Goal: Communication & Community: Answer question/provide support

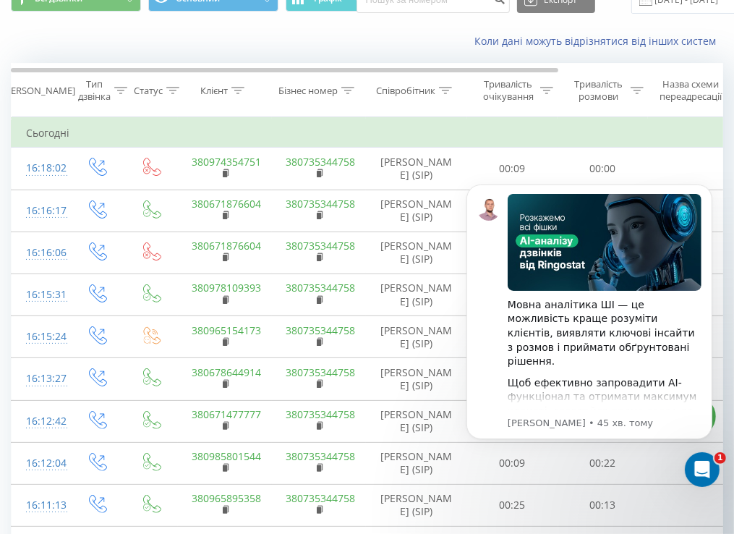
scroll to position [145, 0]
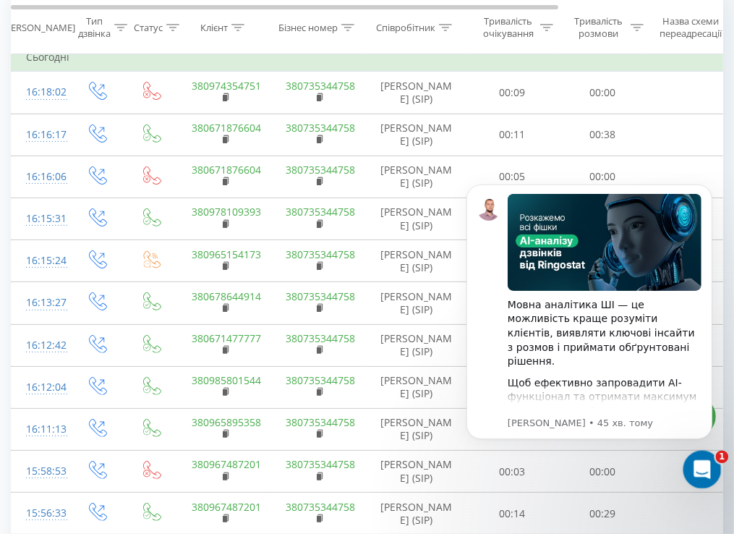
click at [704, 464] on icon "Відкрити програму для спілкування Intercom" at bounding box center [701, 468] width 24 height 24
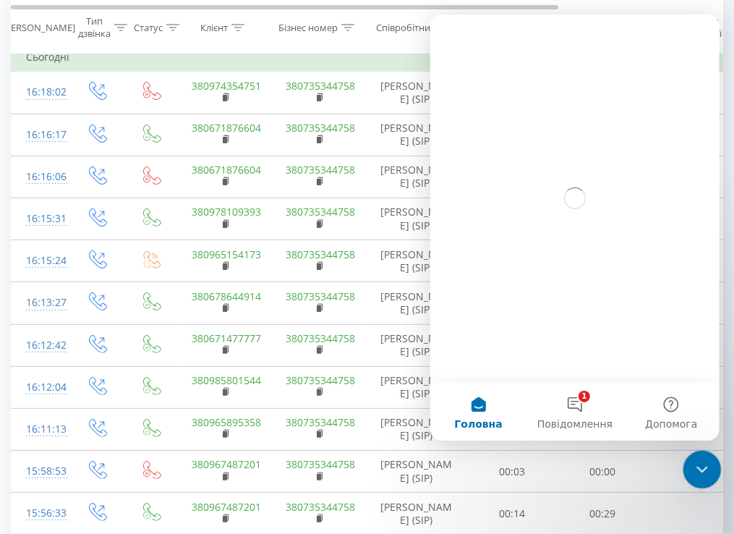
scroll to position [0, 0]
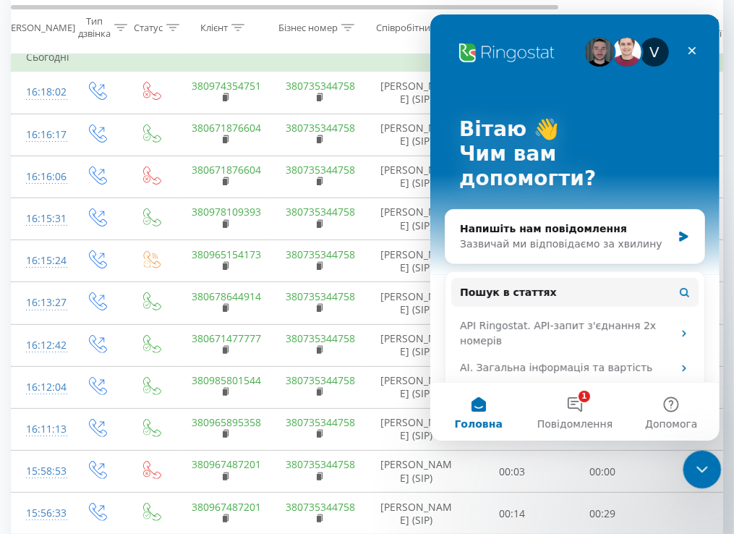
click at [704, 464] on icon "Закрити програму для спілкування Intercom" at bounding box center [699, 467] width 17 height 17
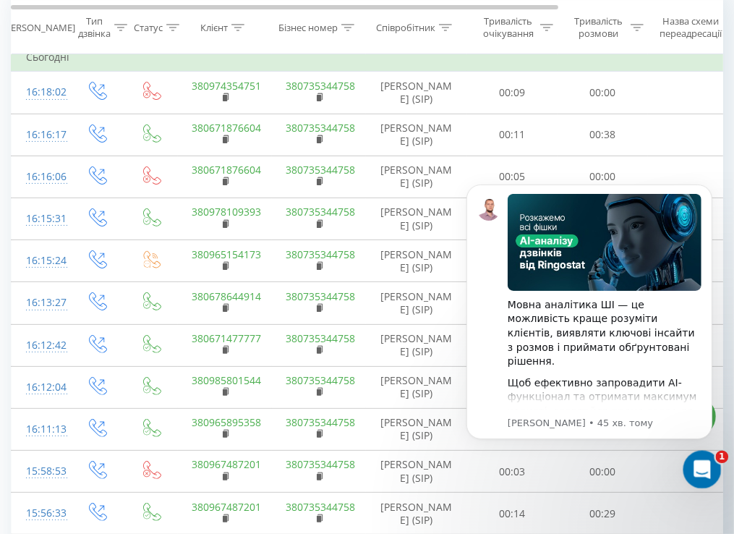
click at [705, 464] on icon "Відкрити програму для спілкування Intercom" at bounding box center [701, 468] width 24 height 24
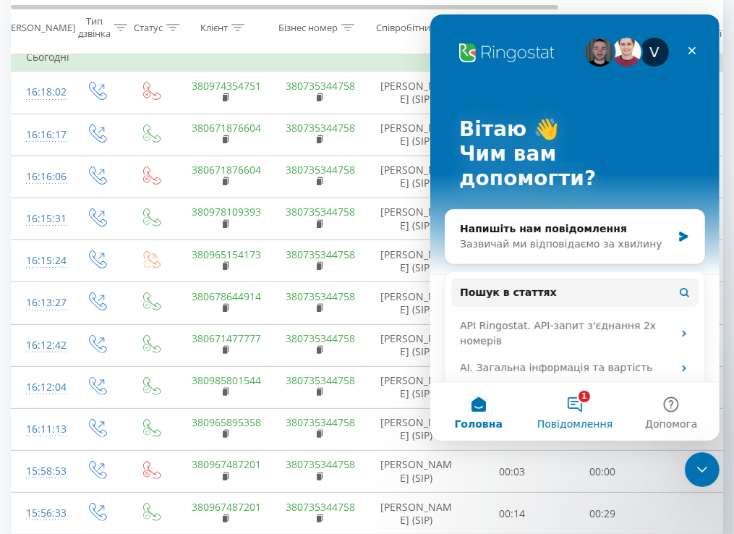
click at [571, 412] on button "1 Повідомлення" at bounding box center [574, 412] width 96 height 58
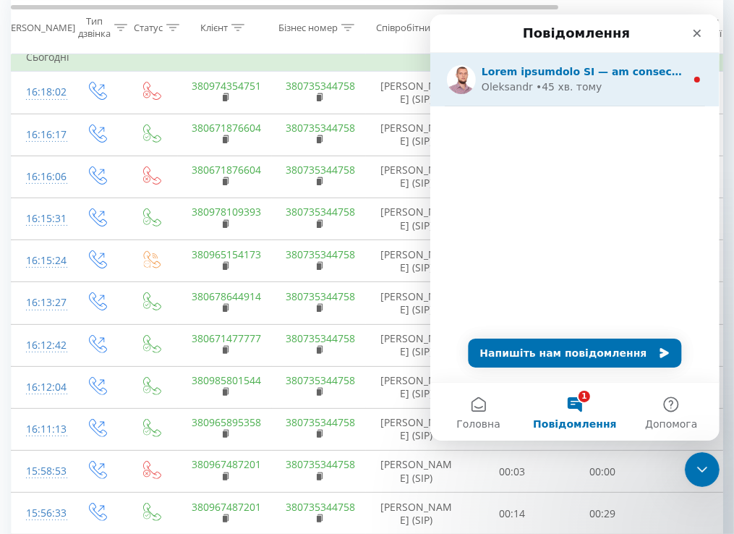
click at [603, 97] on div "Oleksandr • 45 хв. тому" at bounding box center [574, 80] width 289 height 54
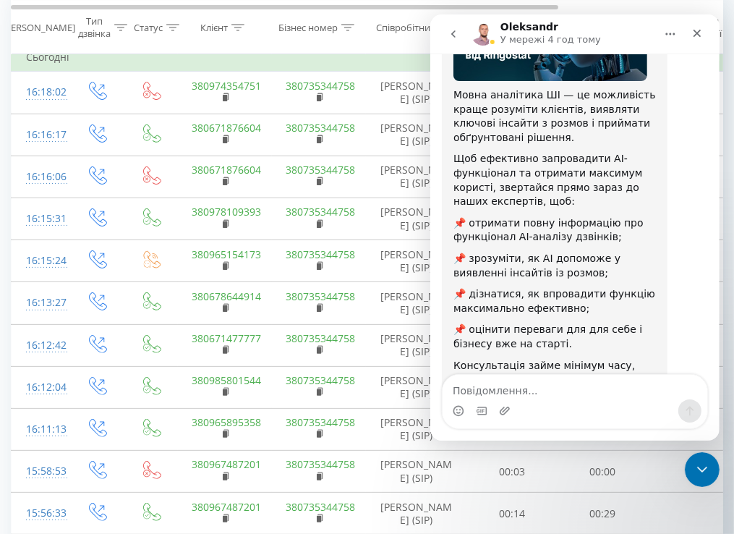
scroll to position [225, 0]
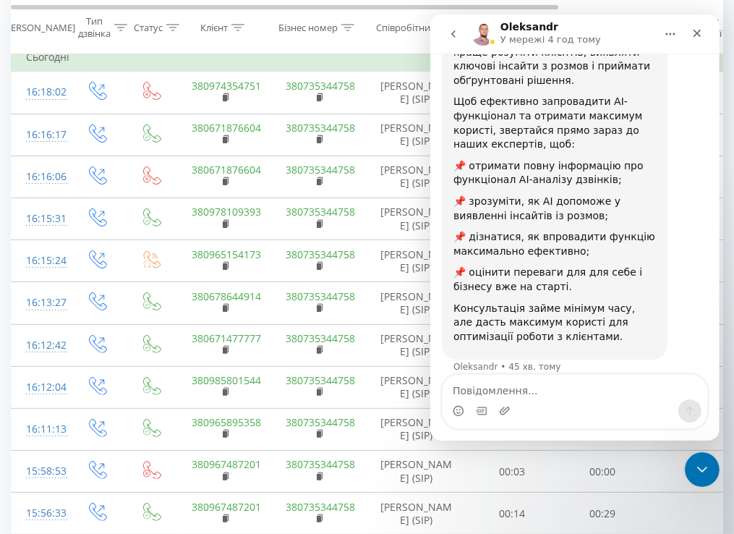
click at [452, 39] on icon "go back" at bounding box center [453, 34] width 12 height 12
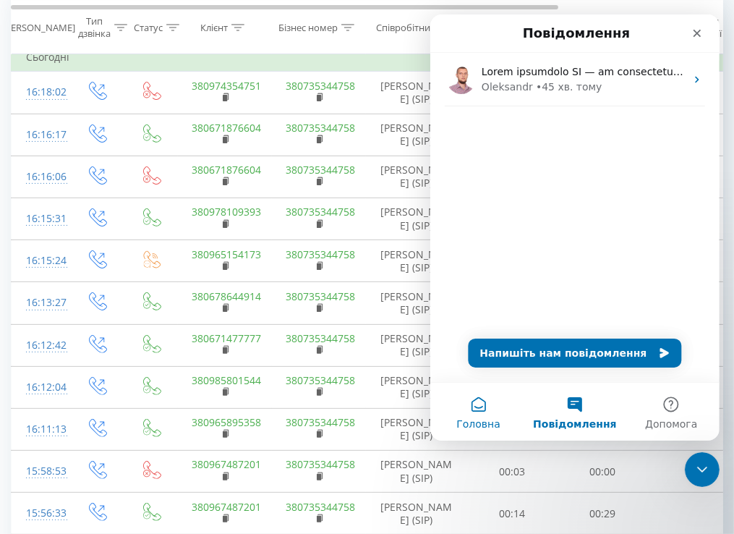
click at [489, 409] on button "Головна" at bounding box center [478, 412] width 96 height 58
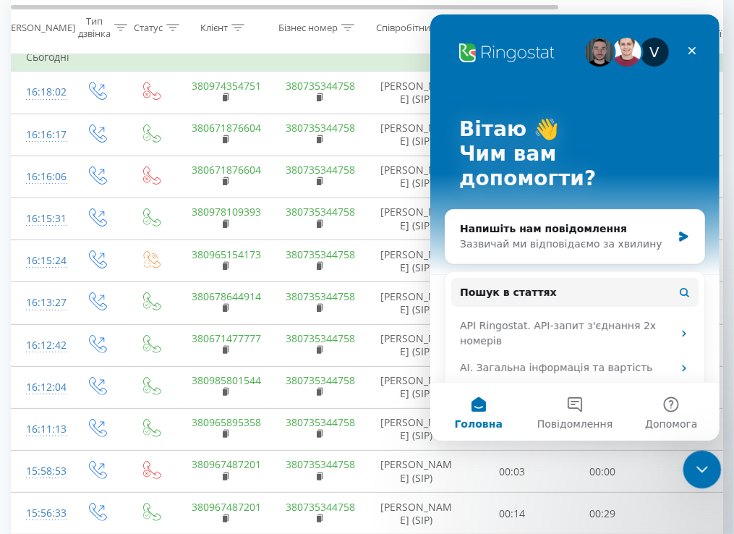
click at [699, 469] on icon "Закрити програму для спілкування Intercom" at bounding box center [700, 467] width 10 height 6
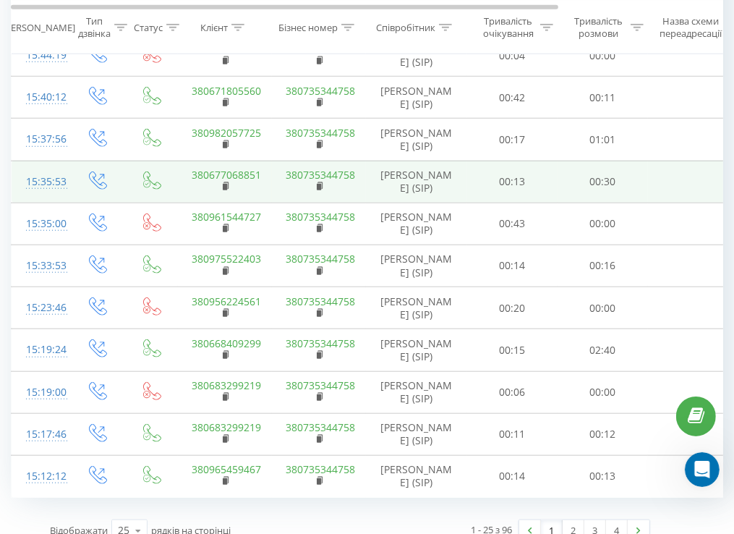
scroll to position [785, 0]
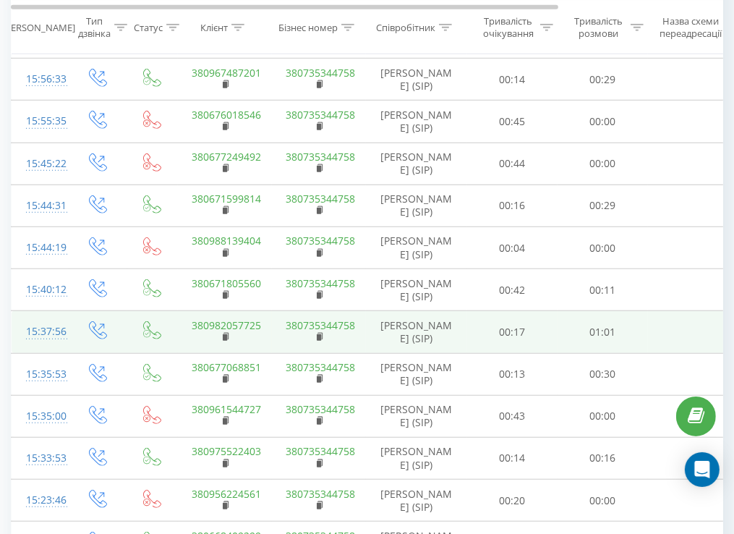
scroll to position [785, 0]
